Goal: Information Seeking & Learning: Learn about a topic

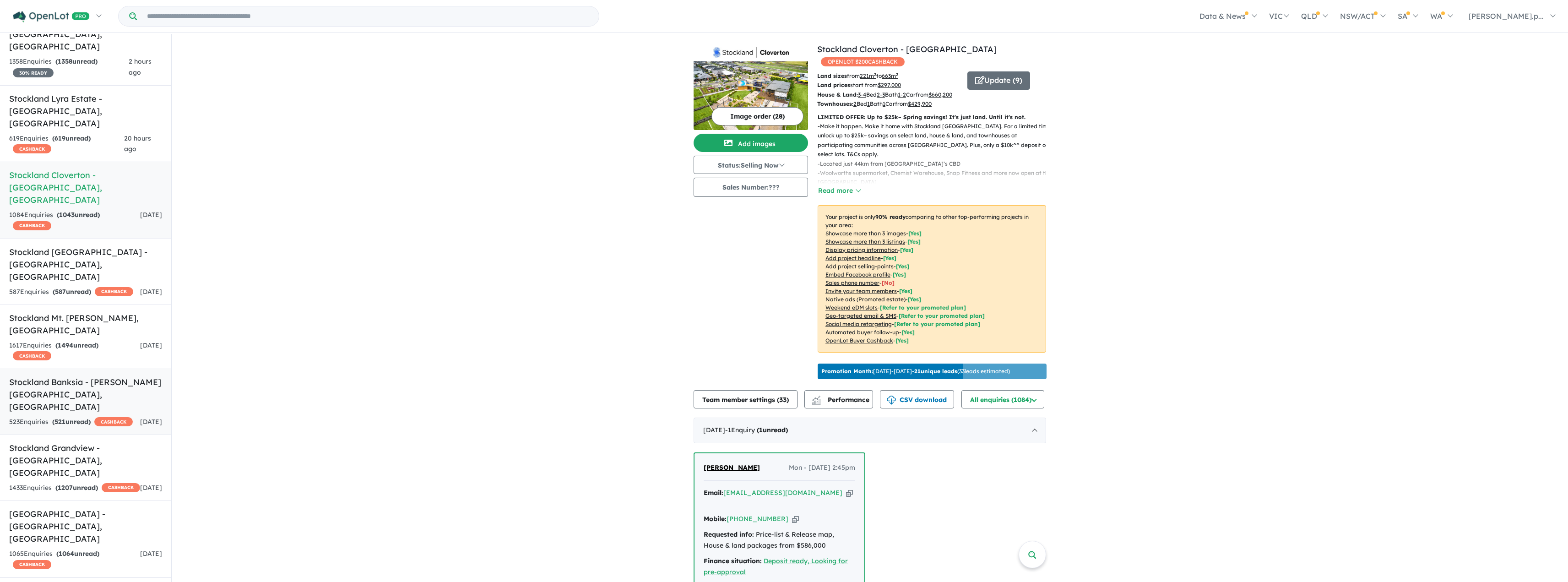
scroll to position [55, 0]
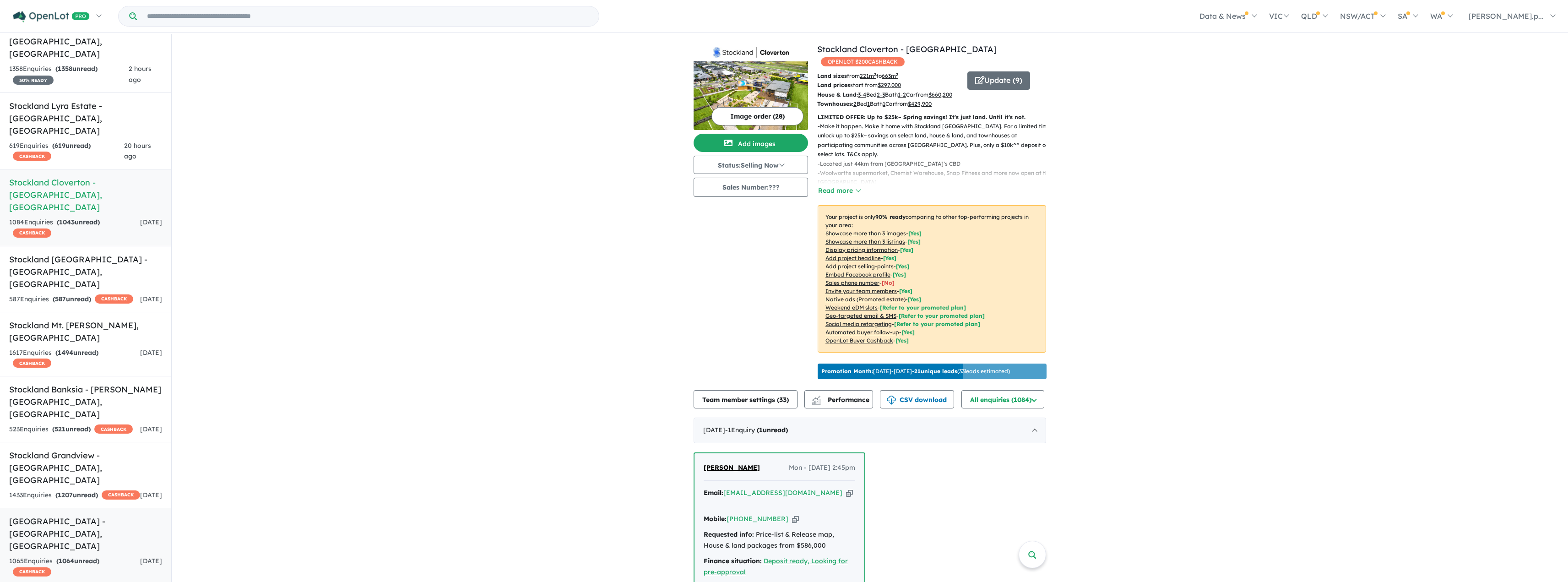
click at [100, 515] on h5 "[GEOGRAPHIC_DATA] - [GEOGRAPHIC_DATA] , [GEOGRAPHIC_DATA]" at bounding box center [85, 534] width 153 height 37
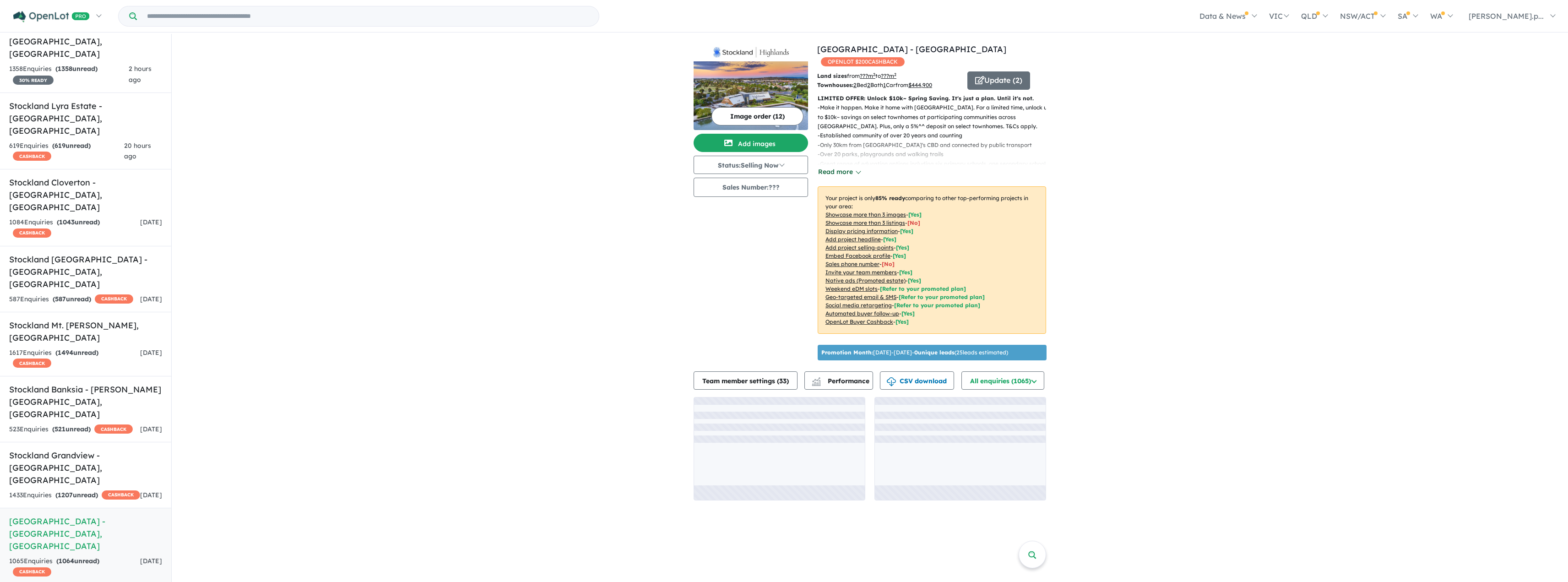
click at [827, 167] on button "Read more" at bounding box center [839, 172] width 43 height 11
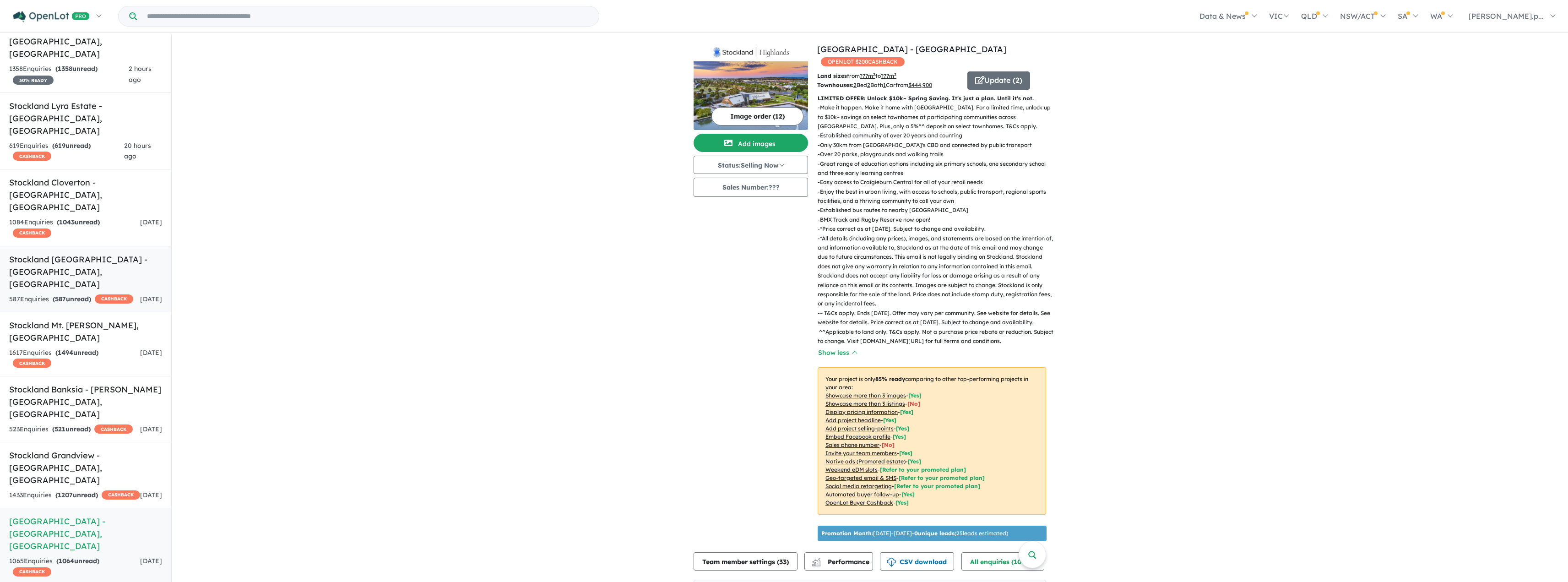
click at [105, 294] on div "587 Enquir ies ( 587 unread) CASHBACK" at bounding box center [71, 299] width 124 height 11
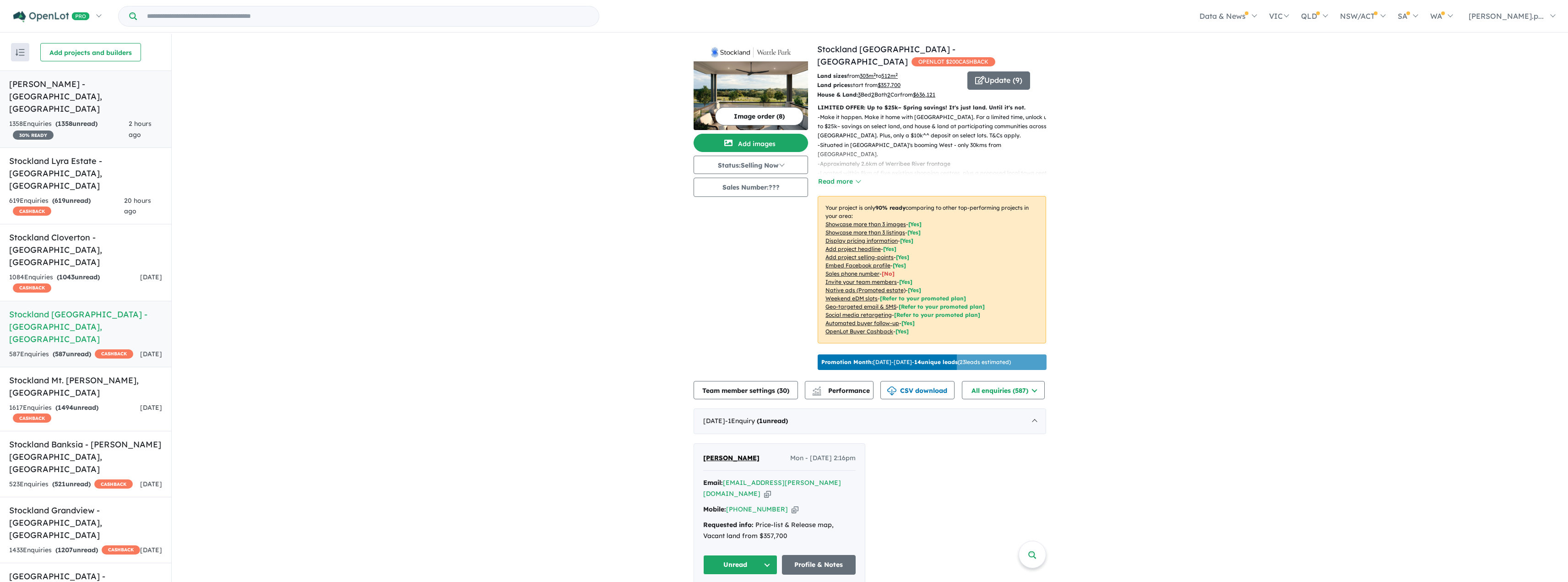
click at [95, 118] on div "1358 Enquir ies ( 1358 unread) 30 % READY" at bounding box center [68, 129] width 119 height 22
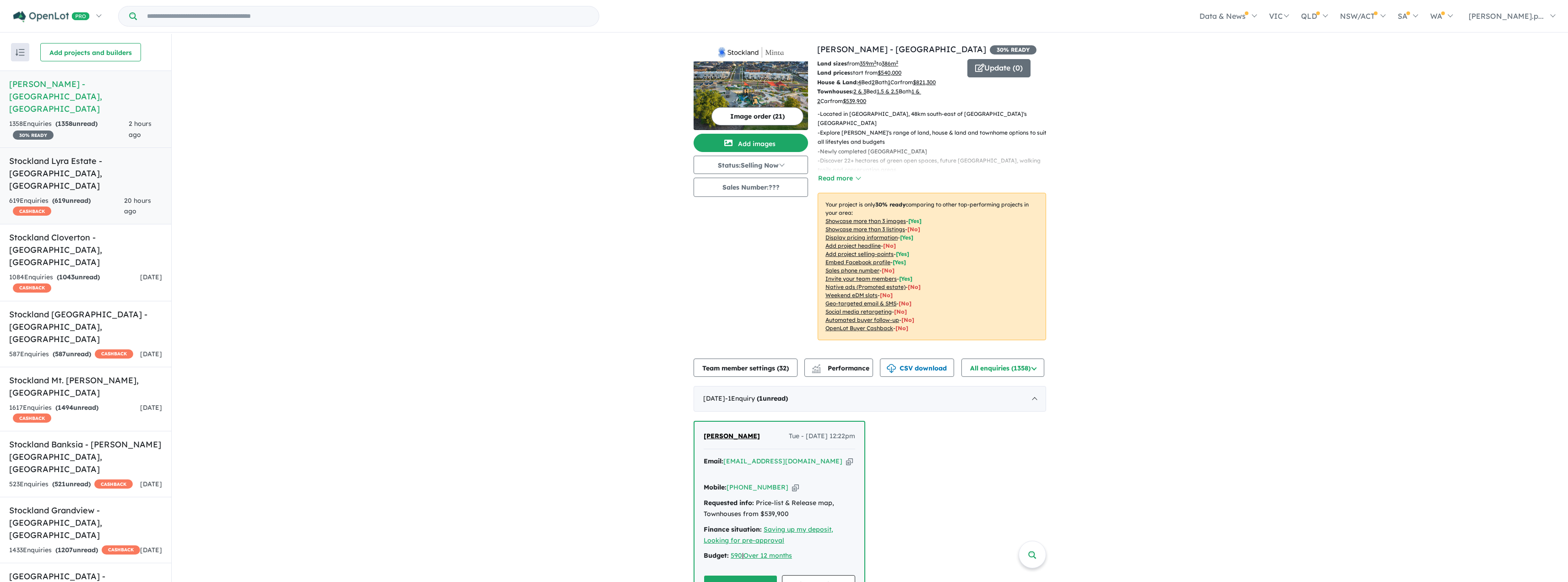
click at [86, 196] on strong "( 619 unread)" at bounding box center [71, 201] width 39 height 8
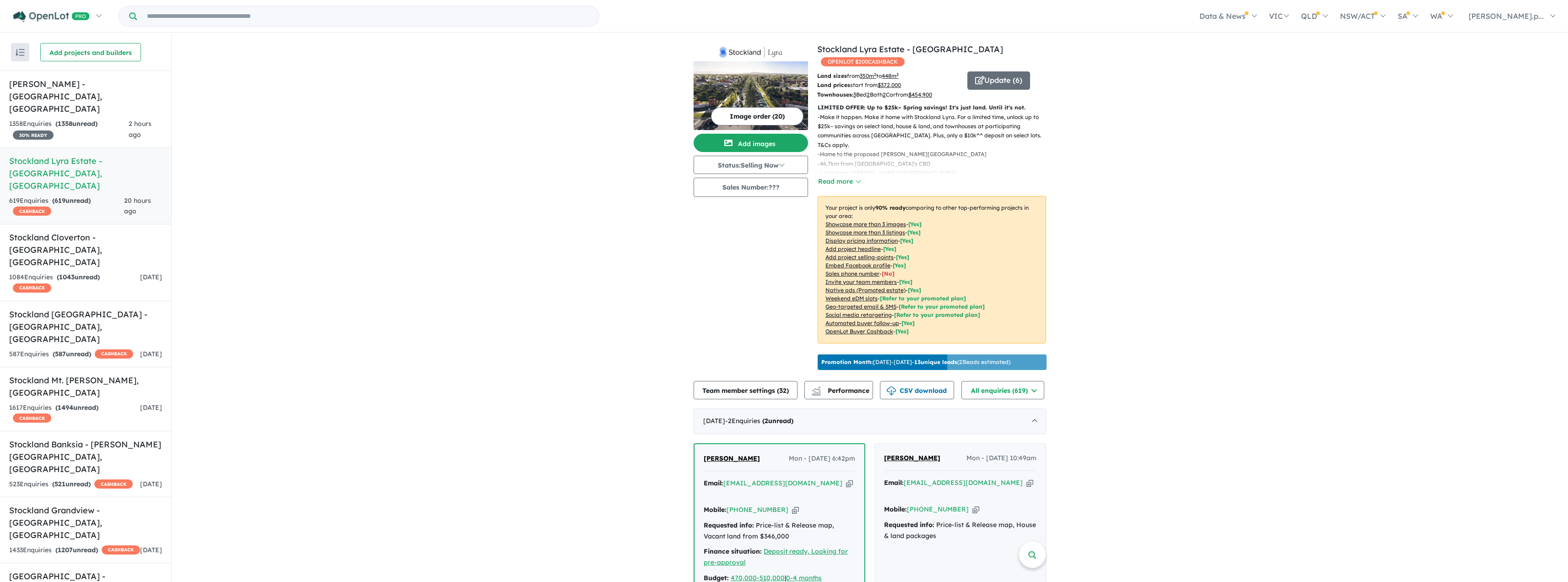
drag, startPoint x: 655, startPoint y: 326, endPoint x: 820, endPoint y: 342, distance: 165.8
click at [846, 176] on button "Read more" at bounding box center [839, 181] width 43 height 11
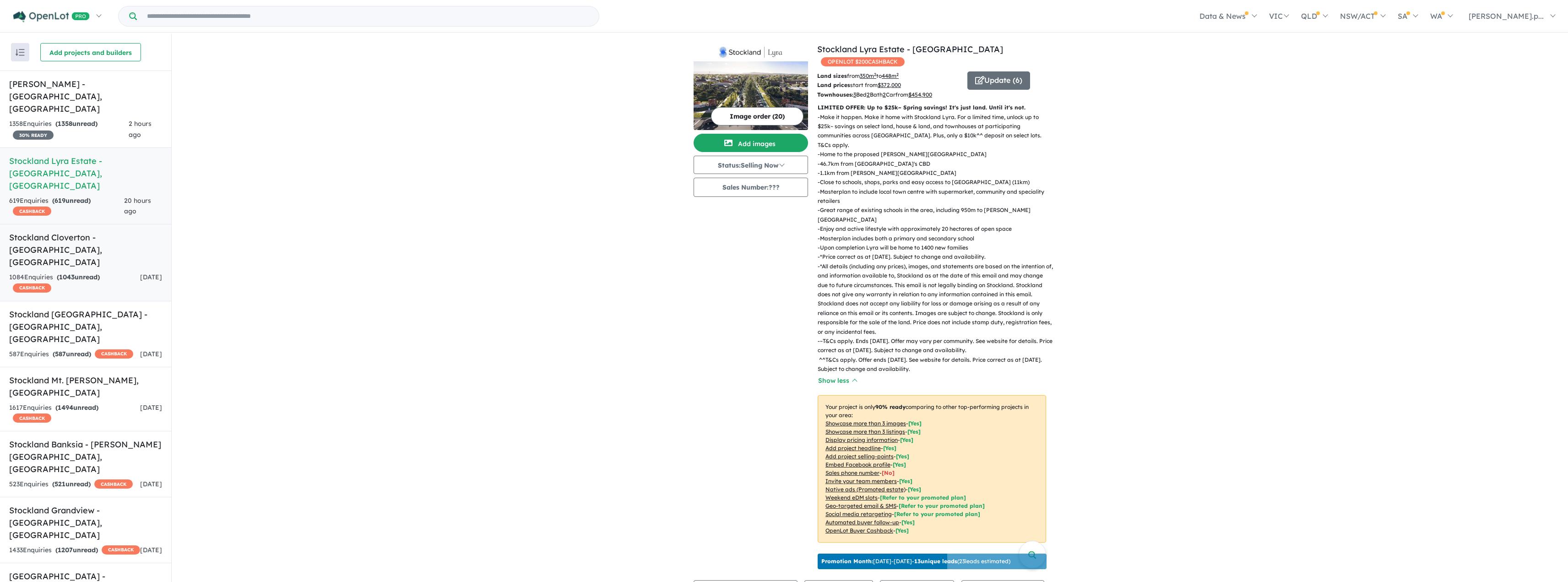
click at [89, 272] on div "1084 Enquir ies ( 1043 unread) CASHBACK" at bounding box center [74, 283] width 131 height 22
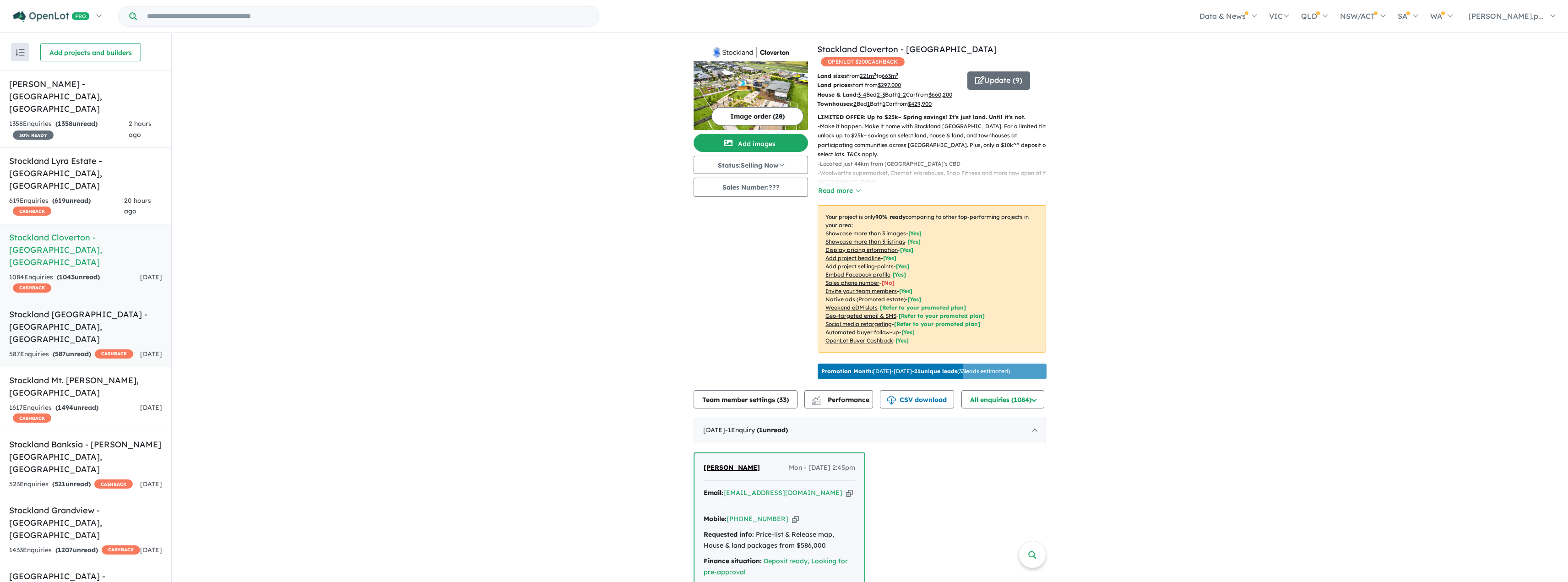
click at [89, 308] on h5 "Stockland [GEOGRAPHIC_DATA] - [GEOGRAPHIC_DATA] , [GEOGRAPHIC_DATA]" at bounding box center [85, 326] width 153 height 37
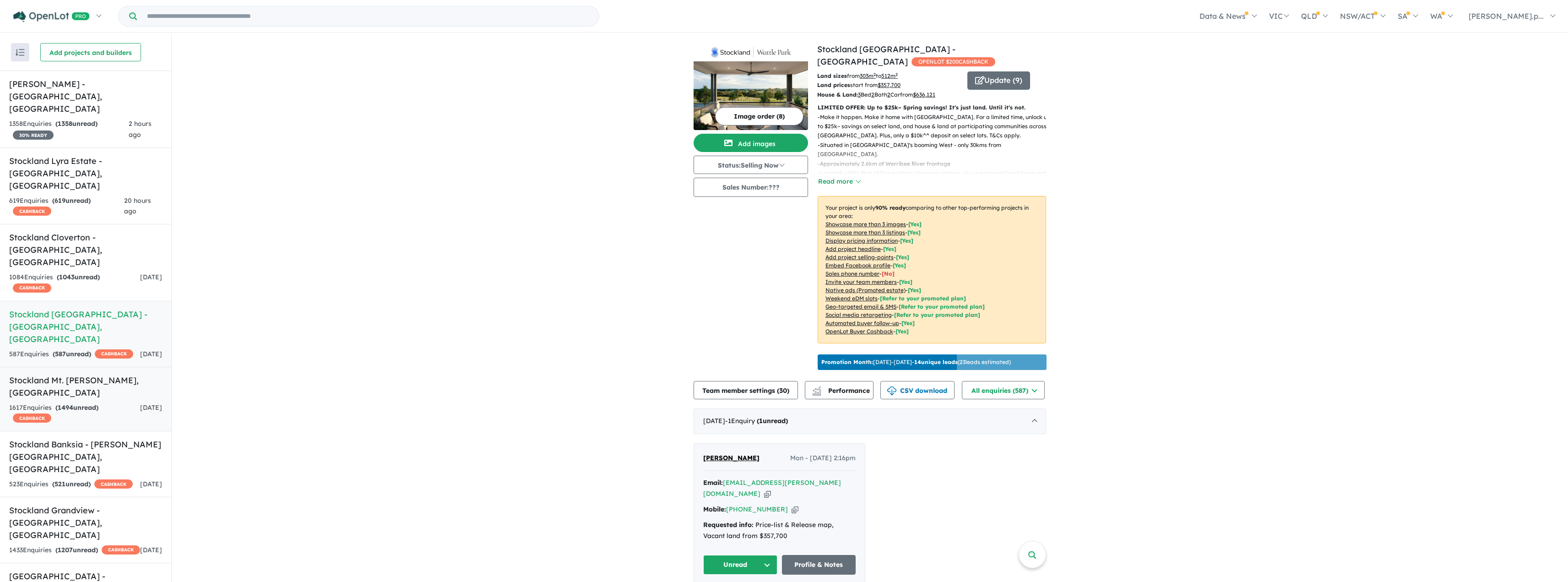
click at [103, 374] on h5 "Stockland Mt. [PERSON_NAME][GEOGRAPHIC_DATA] , [GEOGRAPHIC_DATA]" at bounding box center [85, 386] width 153 height 25
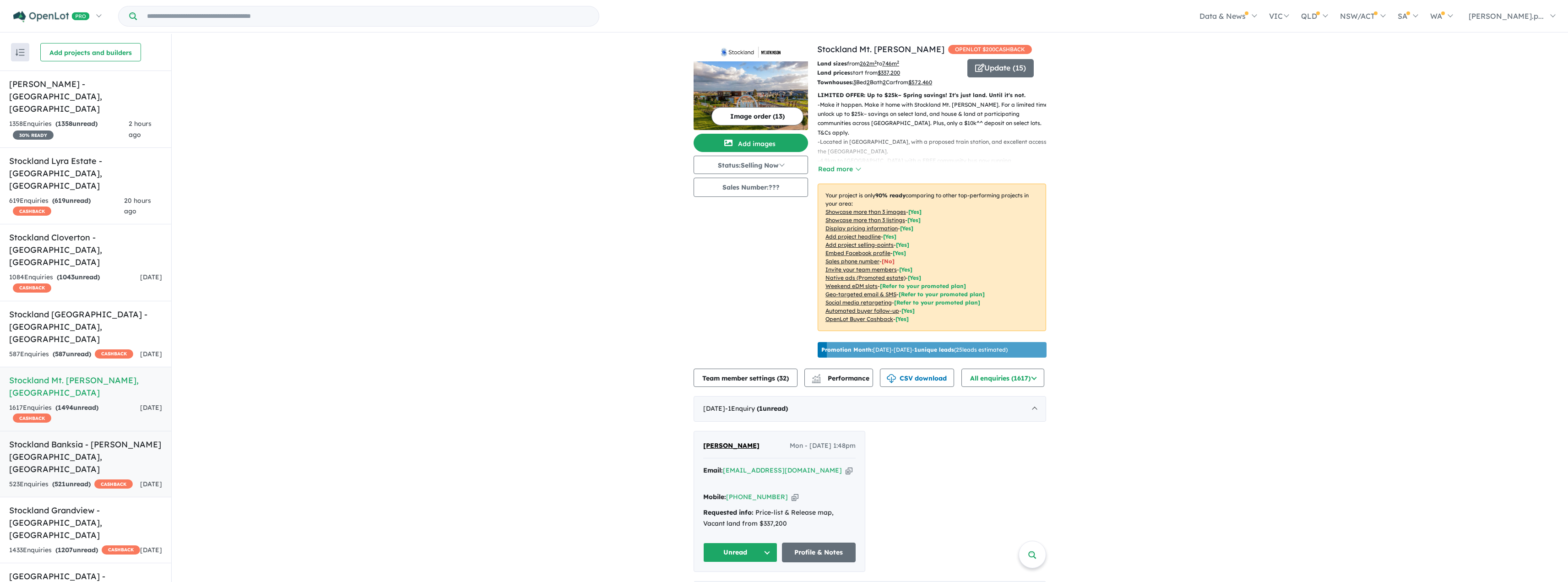
click at [105, 438] on h5 "Stockland Banksia - [PERSON_NAME][GEOGRAPHIC_DATA] , [GEOGRAPHIC_DATA]" at bounding box center [85, 456] width 153 height 37
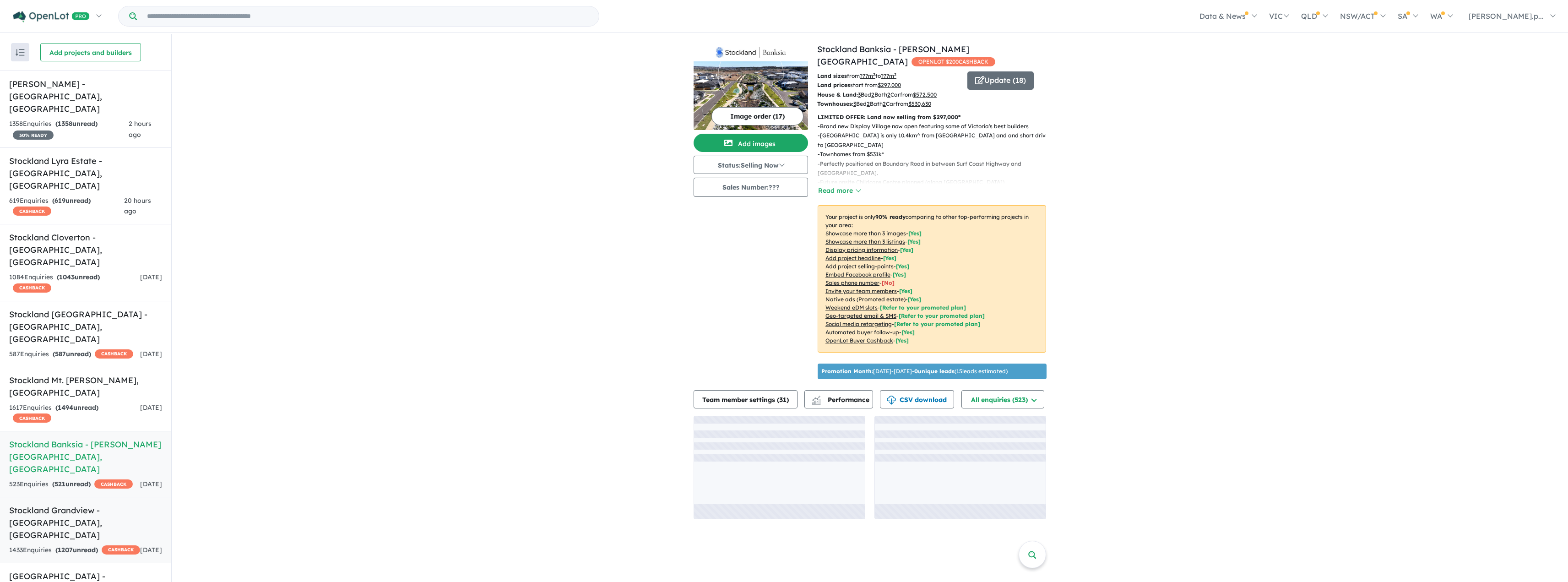
click at [86, 546] on strong "( 1207 unread)" at bounding box center [76, 550] width 43 height 8
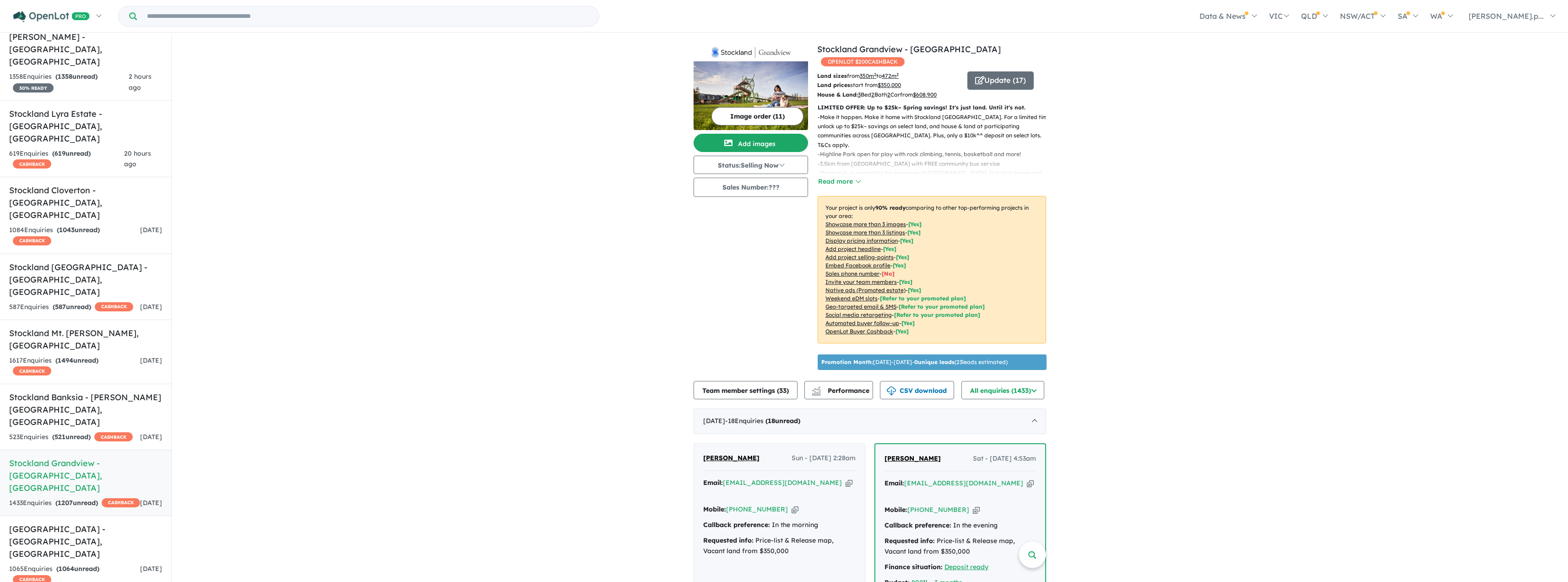
scroll to position [91, 0]
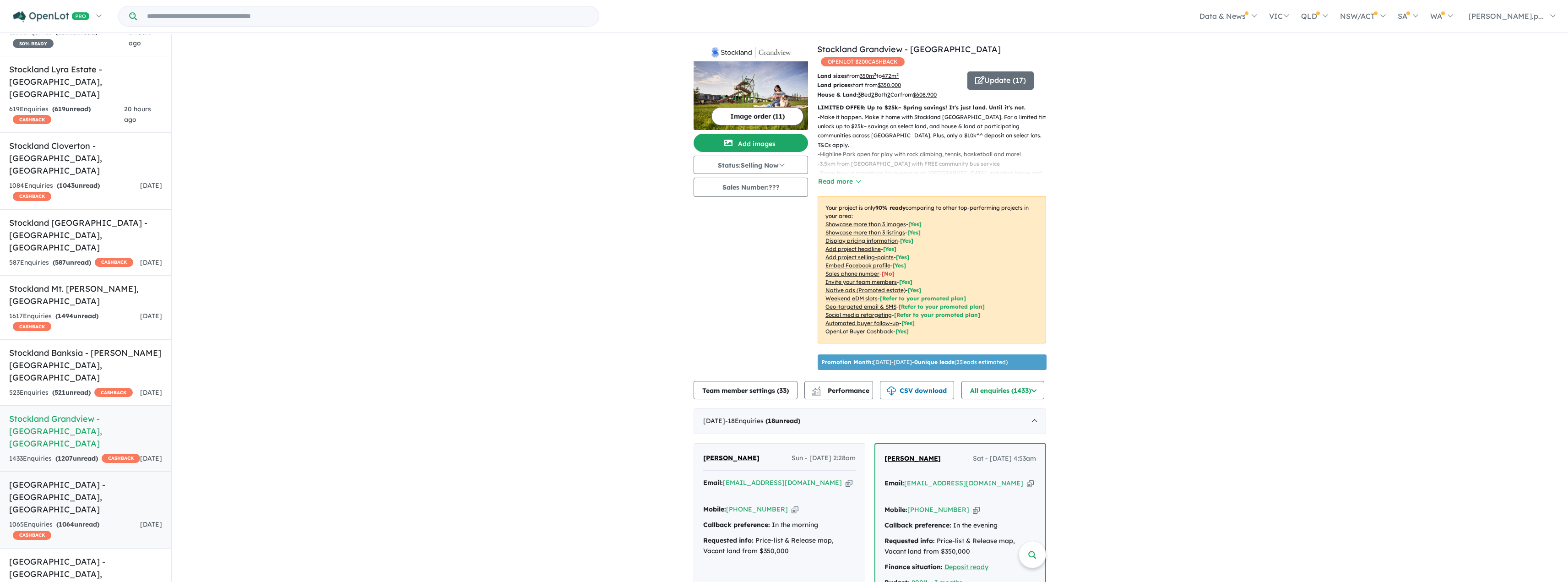
click at [87, 478] on h5 "[GEOGRAPHIC_DATA] - [GEOGRAPHIC_DATA] , [GEOGRAPHIC_DATA]" at bounding box center [85, 497] width 153 height 37
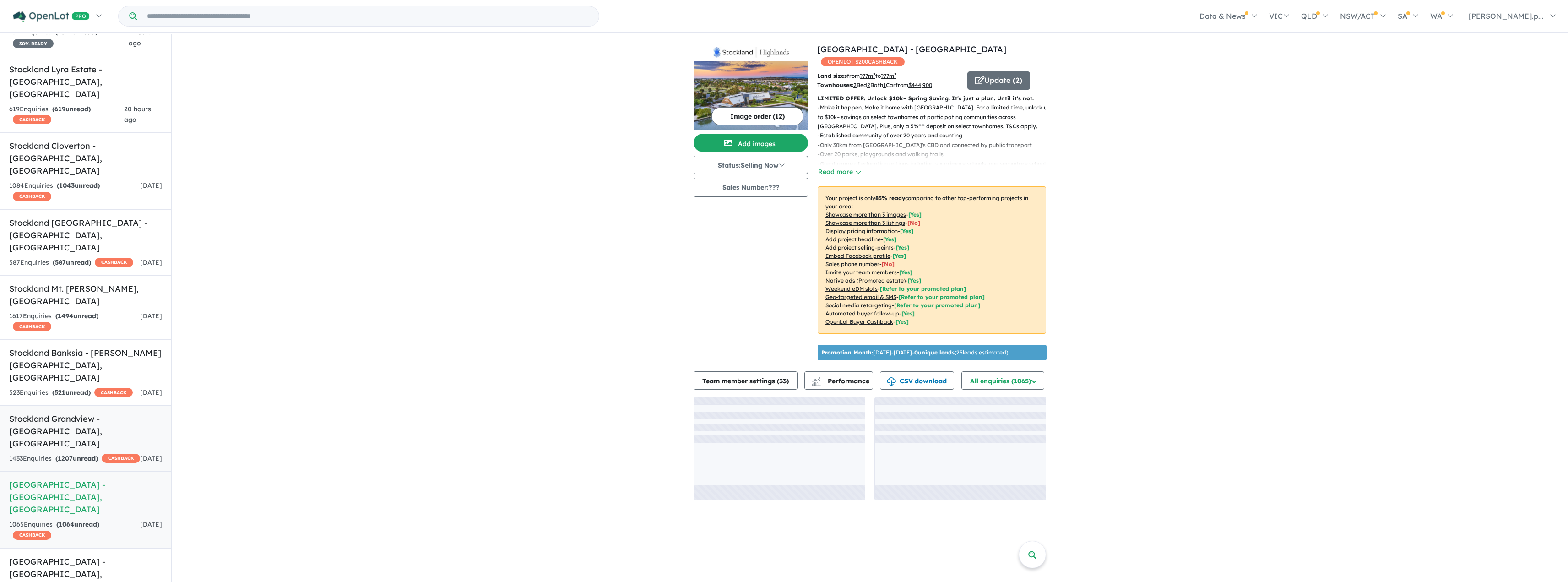
click at [98, 455] on strong "( 1207 unread)" at bounding box center [76, 459] width 43 height 8
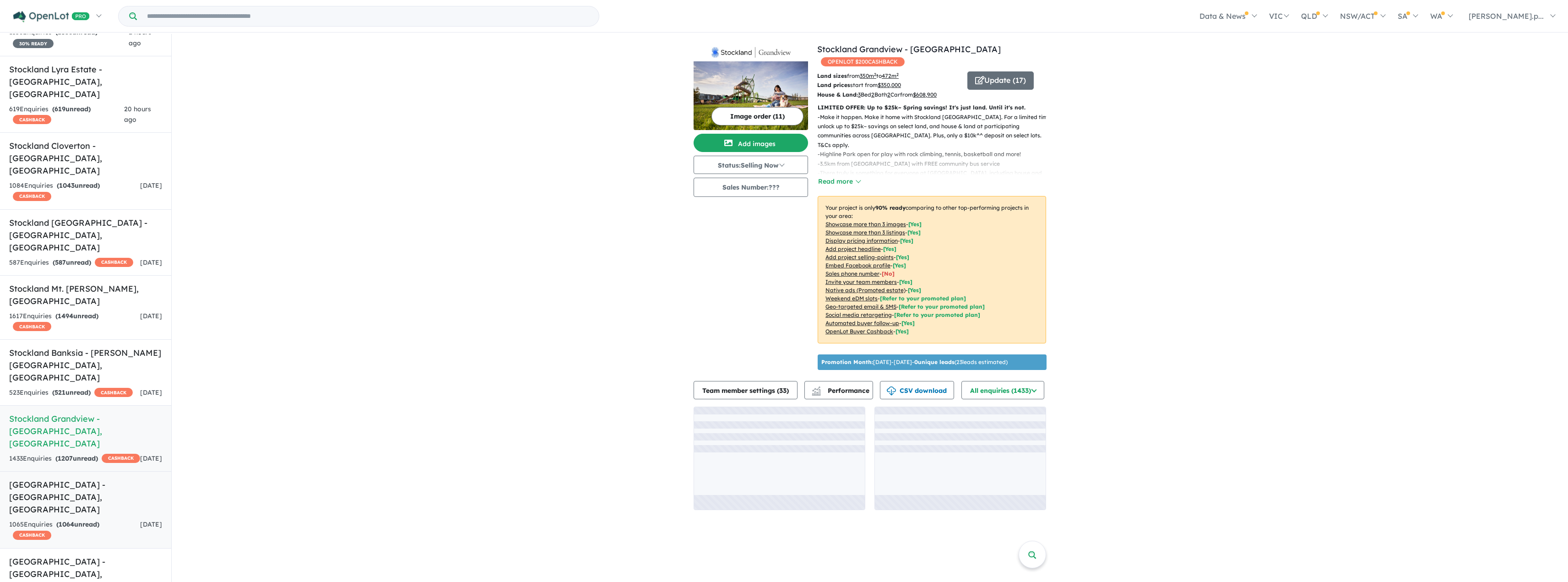
click at [92, 478] on h5 "[GEOGRAPHIC_DATA] - [GEOGRAPHIC_DATA] , [GEOGRAPHIC_DATA]" at bounding box center [85, 497] width 153 height 37
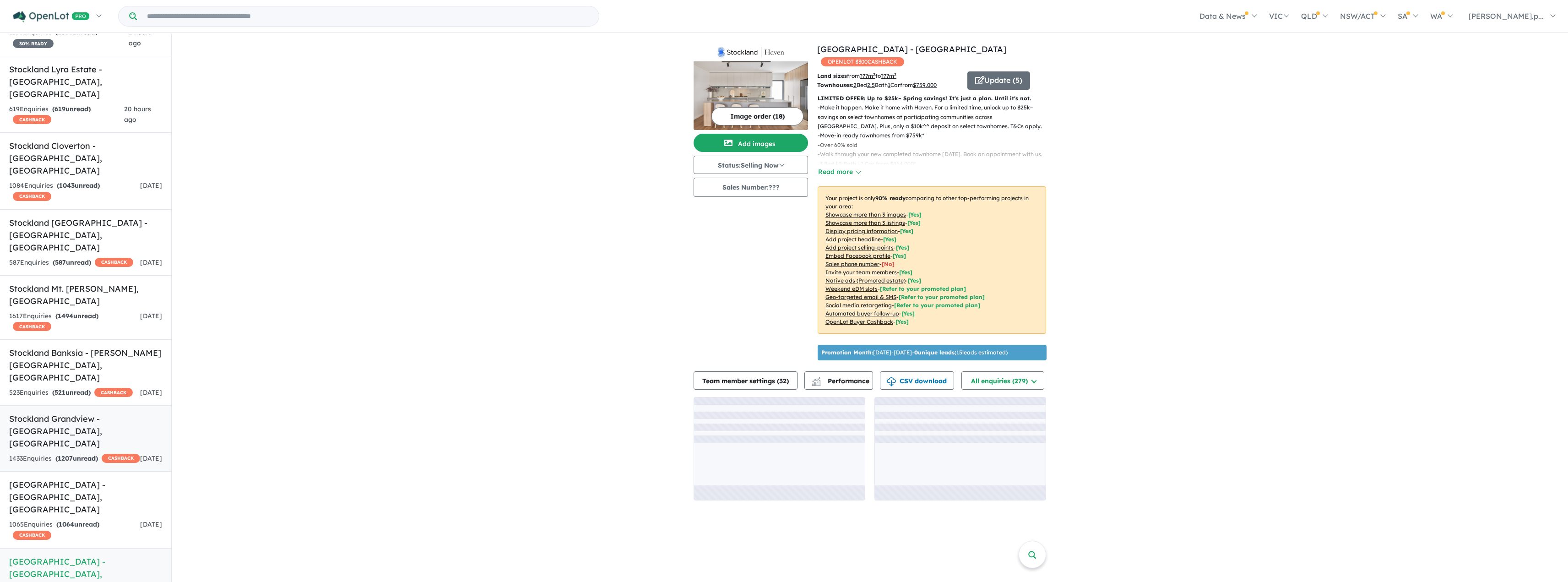
scroll to position [2, 0]
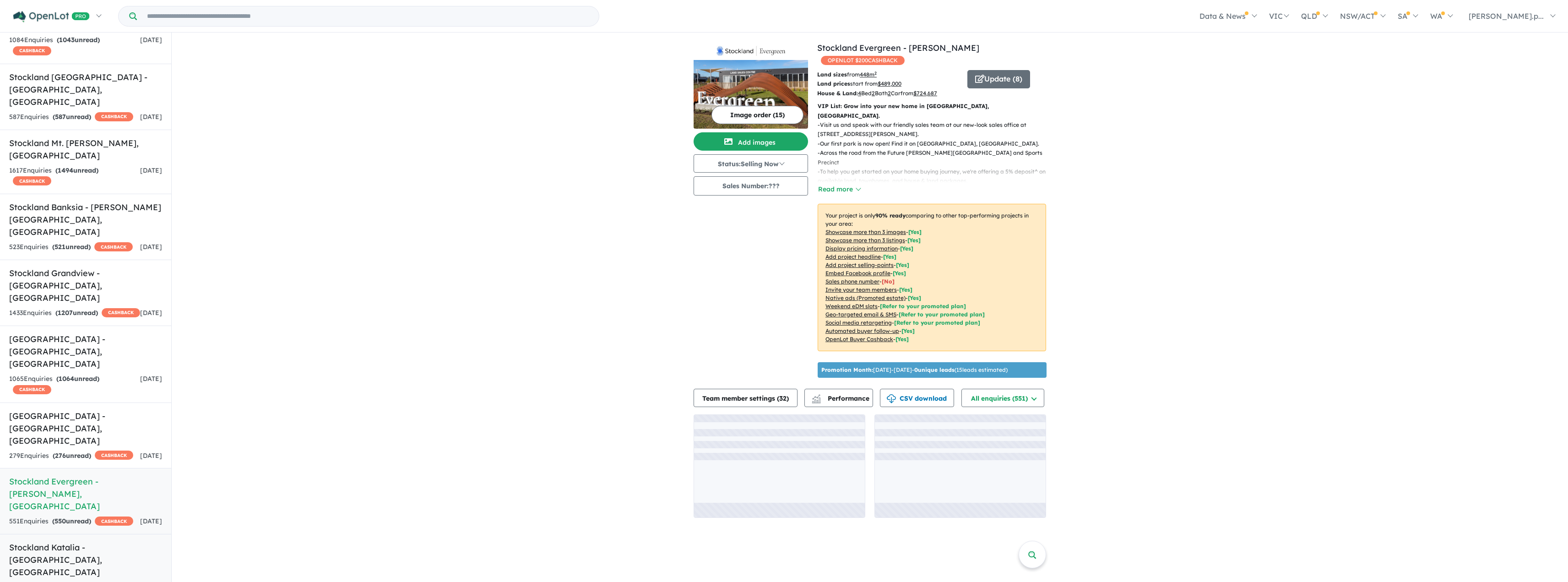
scroll to position [238, 0]
click at [97, 580] on div "446 Enquir ies ( 446 unread) 35 % READY" at bounding box center [72, 584] width 127 height 11
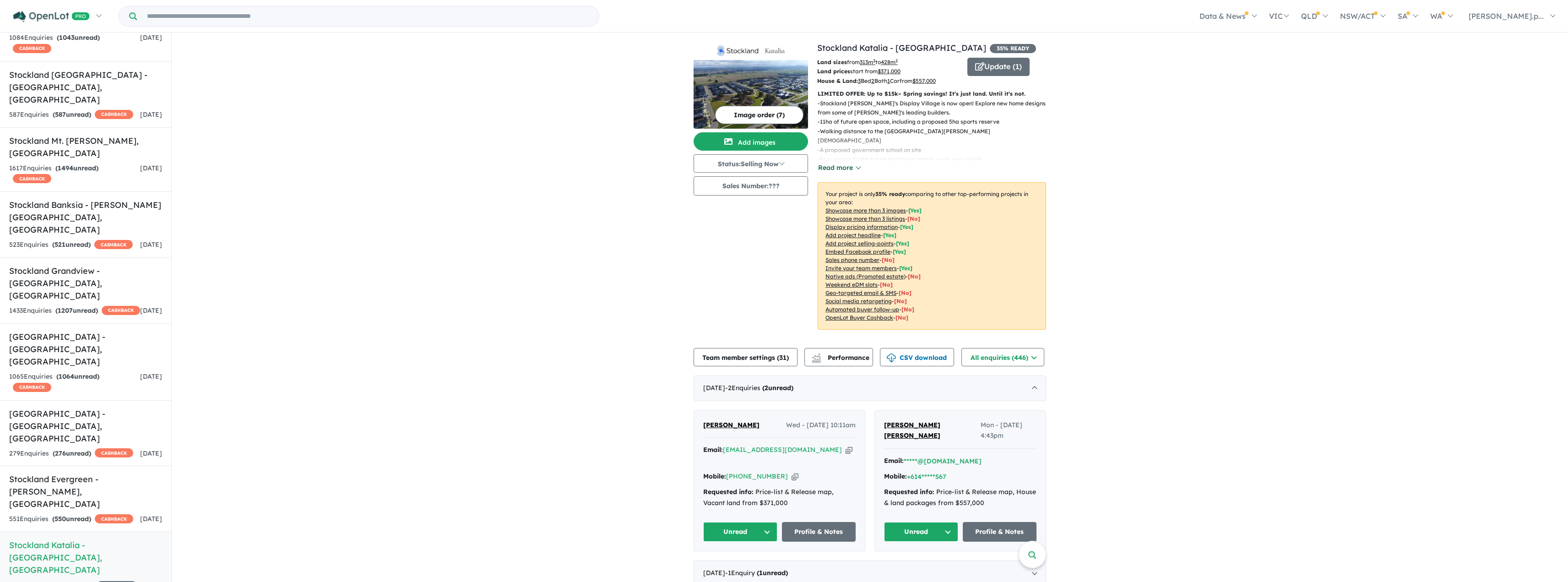
click at [846, 171] on button "Read more" at bounding box center [839, 168] width 43 height 11
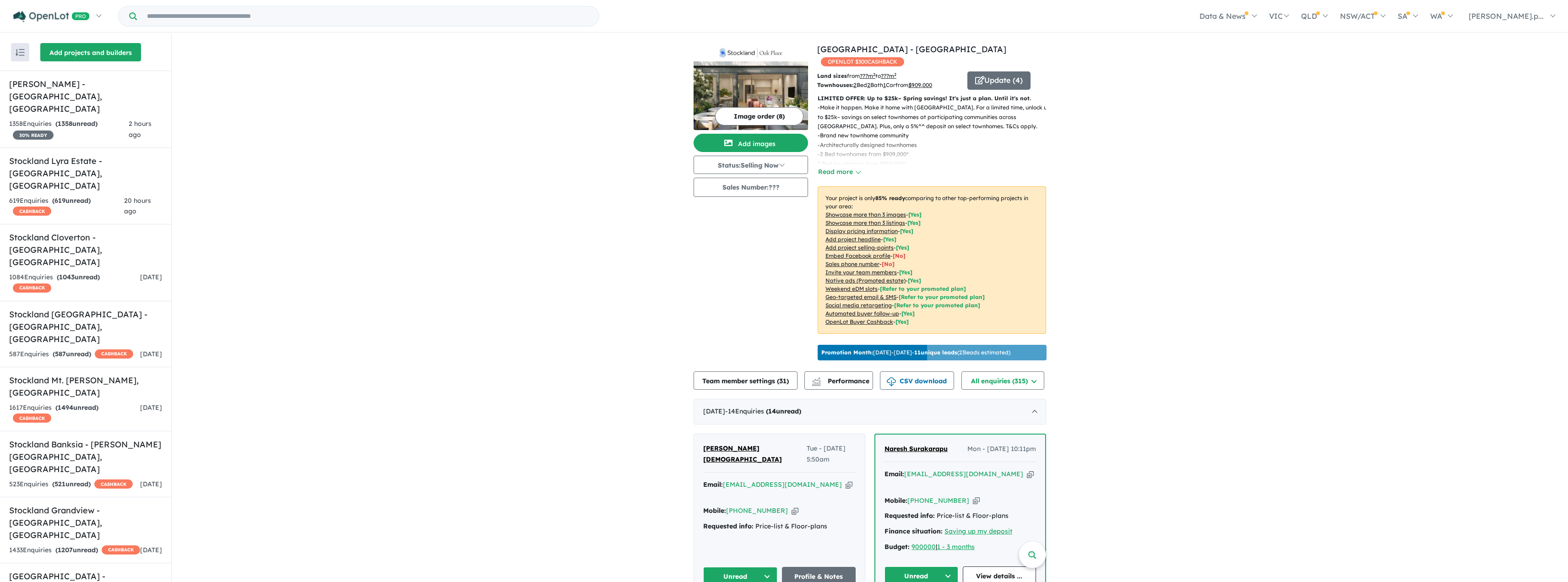
click at [79, 54] on button "Add projects and builders" at bounding box center [90, 52] width 101 height 18
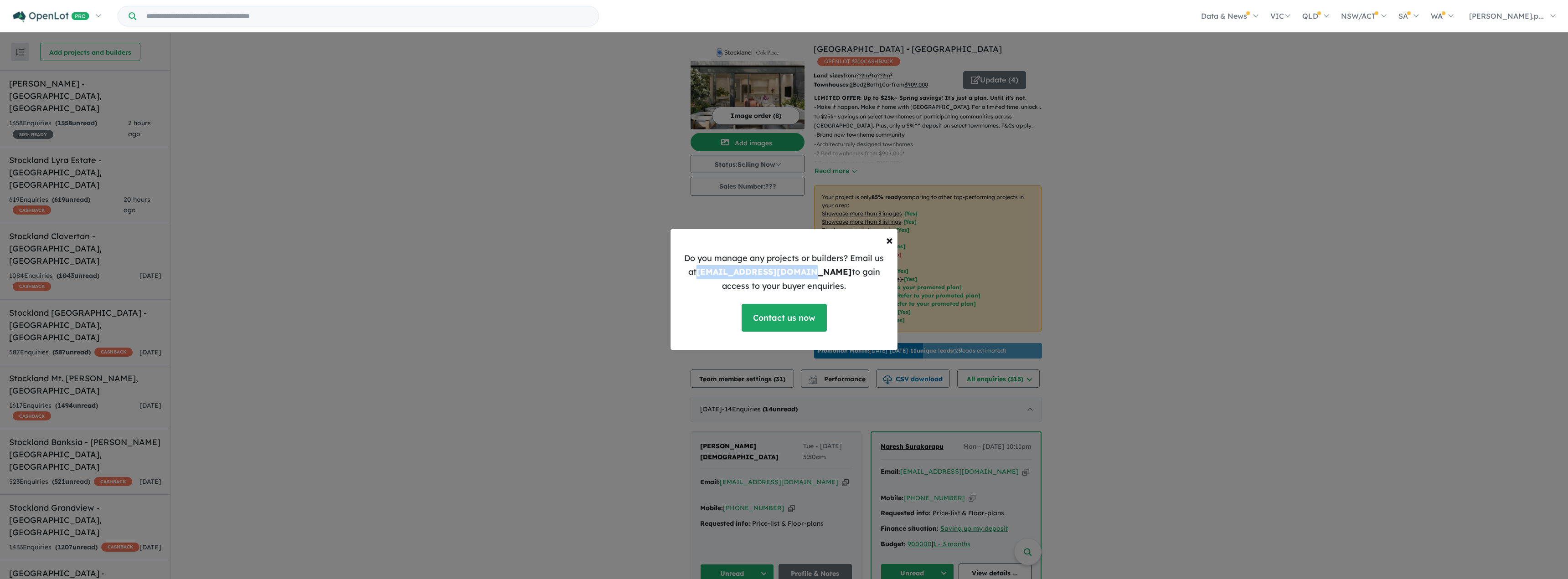
drag, startPoint x: 687, startPoint y: 274, endPoint x: 789, endPoint y: 267, distance: 102.2
click at [791, 267] on b "[EMAIL_ADDRESS][DOMAIN_NAME]" at bounding box center [774, 272] width 155 height 11
copy b "[EMAIL_ADDRESS][DOMAIN_NAME]"
click at [886, 238] on span "×" at bounding box center [890, 240] width 7 height 16
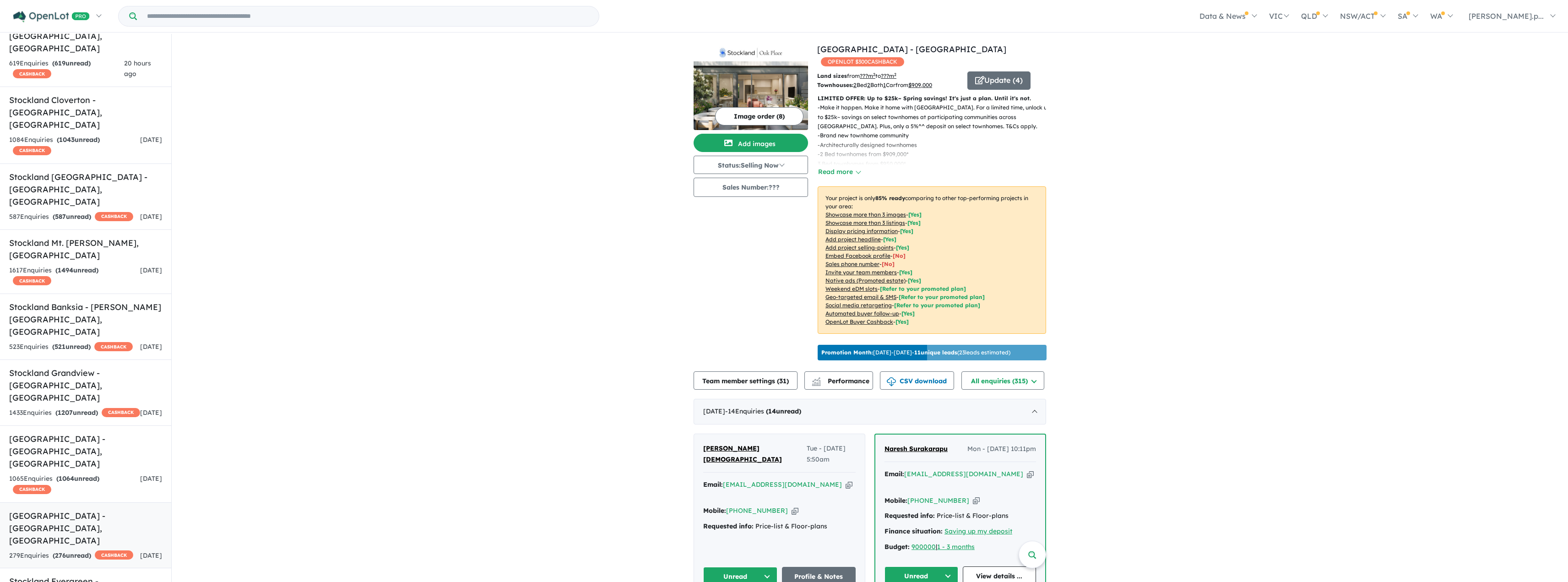
scroll to position [183, 0]
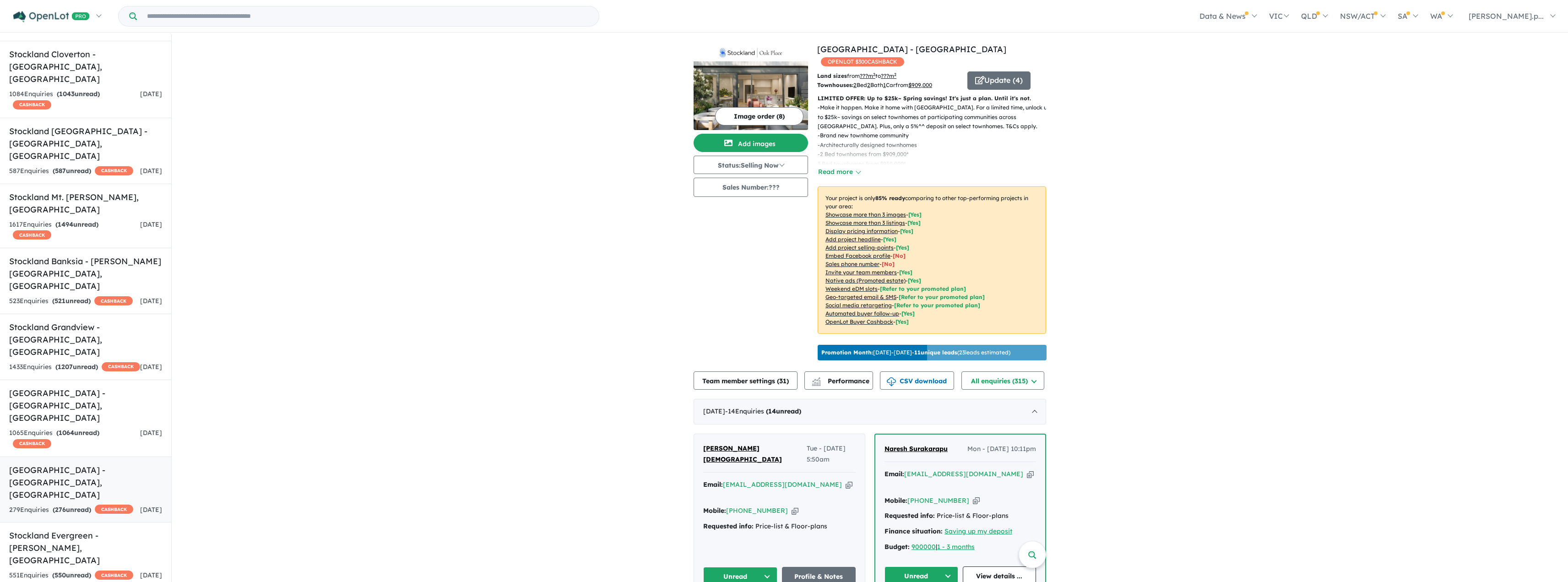
click at [104, 505] on div "279 Enquir ies ( 276 unread) CASHBACK" at bounding box center [71, 510] width 124 height 11
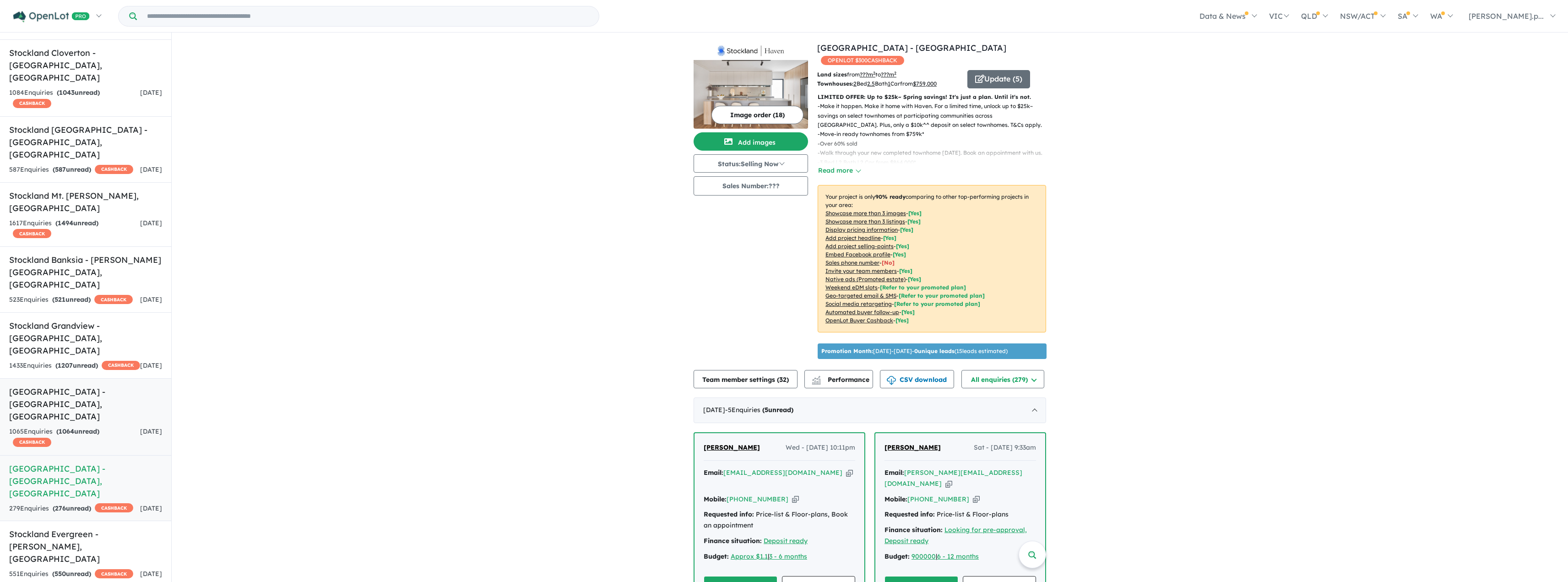
scroll to position [238, 0]
